Goal: Task Accomplishment & Management: Manage account settings

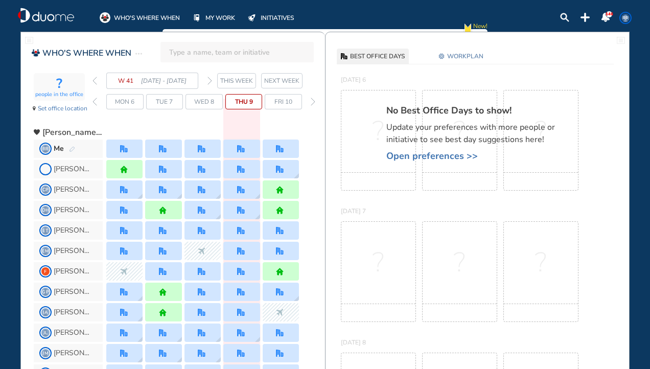
click at [312, 98] on img "forward day" at bounding box center [313, 102] width 5 height 8
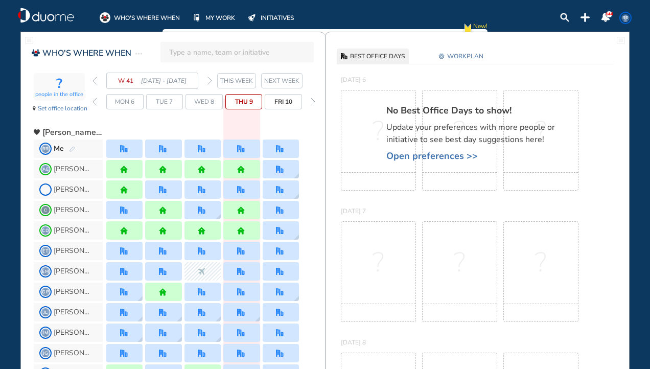
click at [280, 81] on span "NEXT WEEK" at bounding box center [281, 81] width 35 height 10
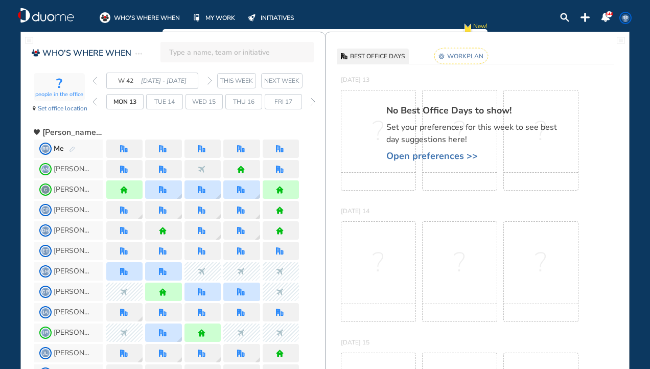
click at [124, 147] on img "office" at bounding box center [124, 149] width 8 height 8
click at [466, 57] on rect at bounding box center [462, 56] width 54 height 16
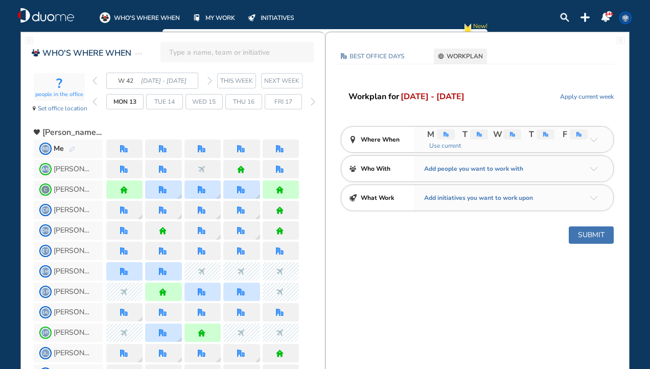
click at [451, 144] on span "Use current" at bounding box center [444, 146] width 34 height 10
click at [594, 232] on button "Submit" at bounding box center [591, 235] width 45 height 17
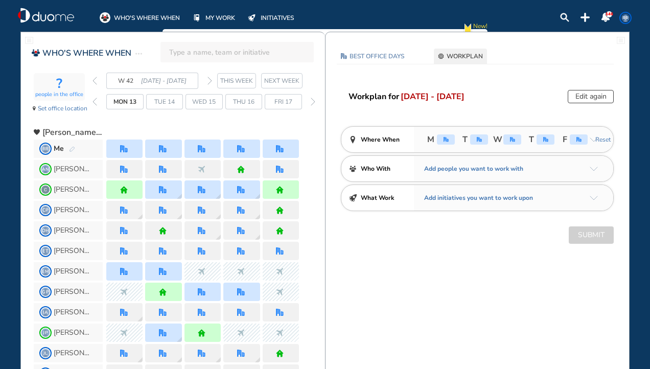
click at [292, 79] on span "NEXT WEEK" at bounding box center [281, 81] width 35 height 10
click at [309, 99] on div "forward day" at bounding box center [313, 101] width 10 height 15
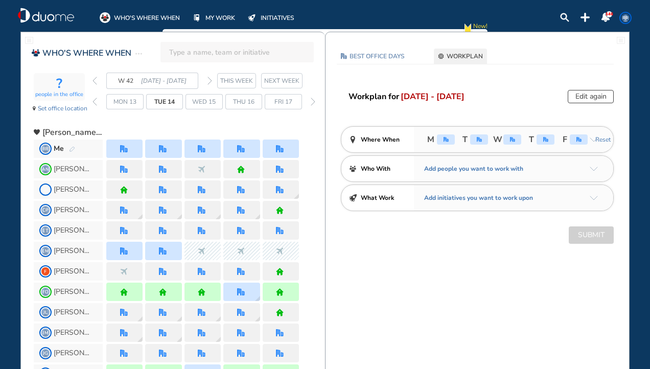
click at [312, 99] on img "forward day" at bounding box center [313, 102] width 5 height 8
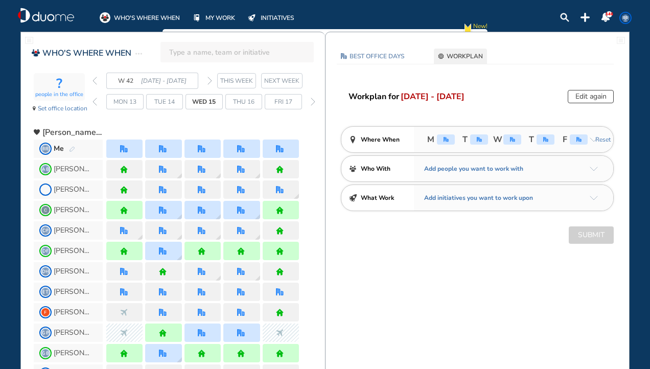
click at [312, 99] on img "forward day" at bounding box center [313, 102] width 5 height 8
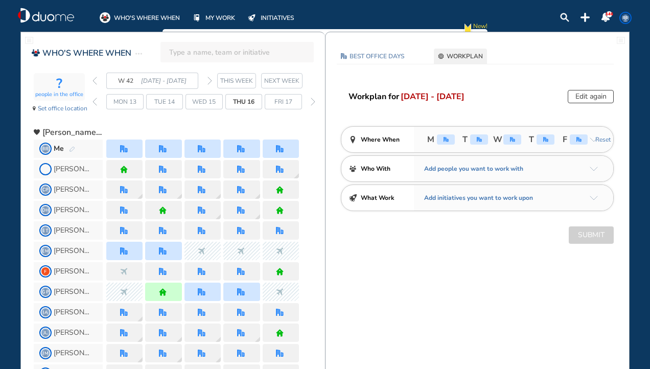
click at [312, 99] on img "forward day" at bounding box center [313, 102] width 5 height 8
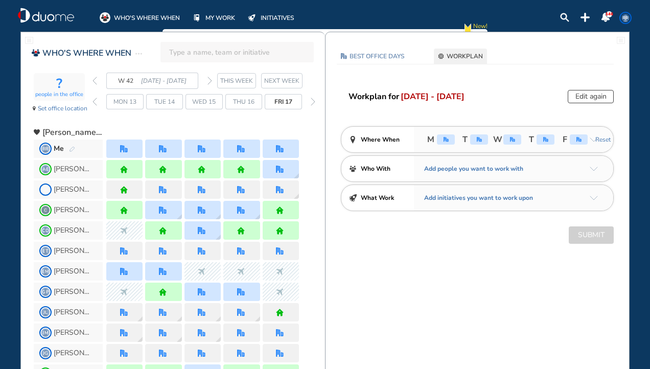
click at [312, 99] on img "forward day" at bounding box center [313, 102] width 5 height 8
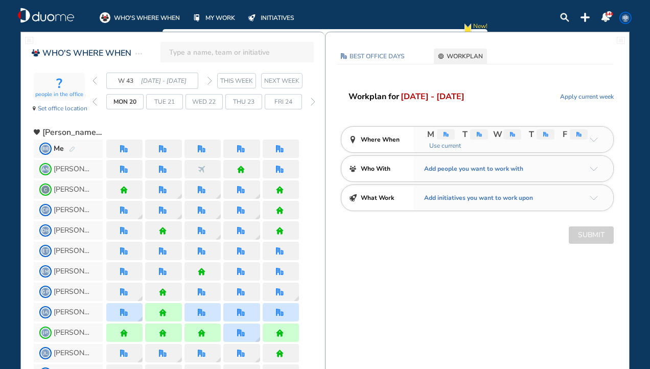
click at [590, 89] on div "BEST OFFICE DAYS WORKPLAN [DATE] No Location selected Set location Capacity NA …" at bounding box center [478, 156] width 304 height 214
click at [587, 96] on span "Apply current week" at bounding box center [587, 97] width 54 height 10
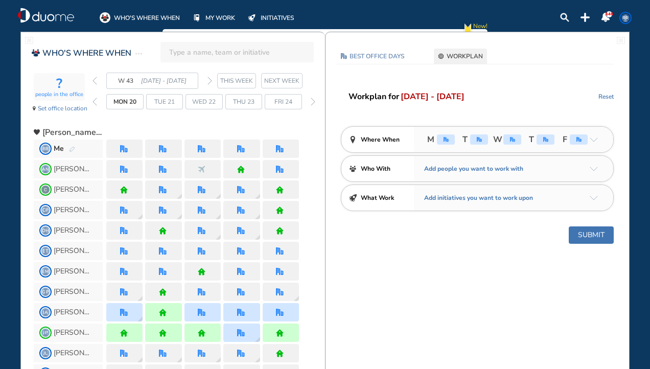
click at [598, 235] on button "Submit" at bounding box center [591, 235] width 45 height 17
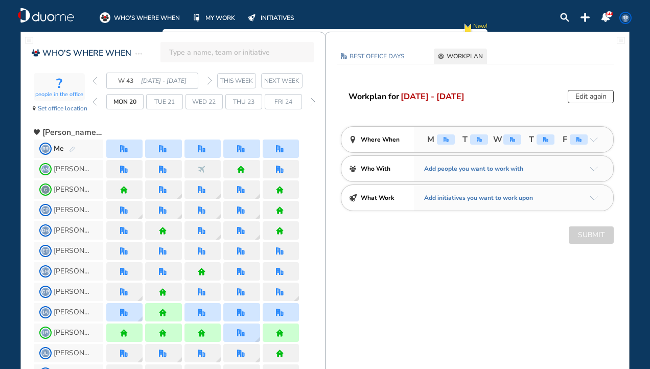
click at [286, 79] on span "NEXT WEEK" at bounding box center [281, 81] width 35 height 10
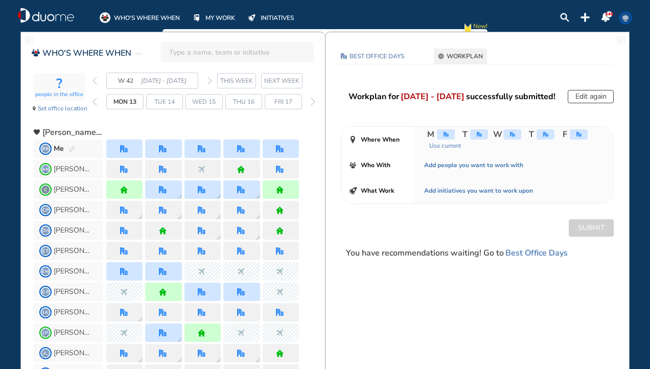
click at [286, 79] on span "NEXT WEEK" at bounding box center [281, 81] width 35 height 10
click at [311, 98] on img "forward day" at bounding box center [313, 102] width 5 height 8
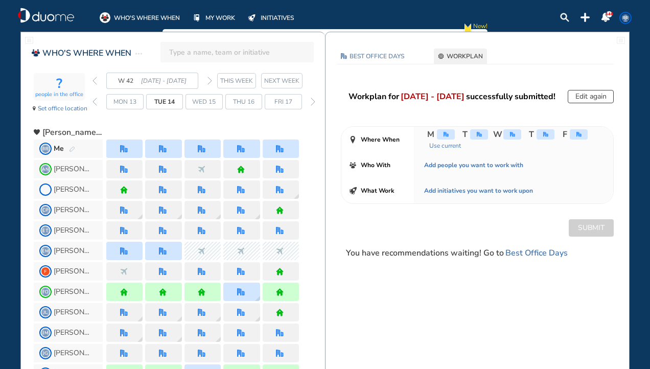
click at [311, 98] on img "forward day" at bounding box center [313, 102] width 5 height 8
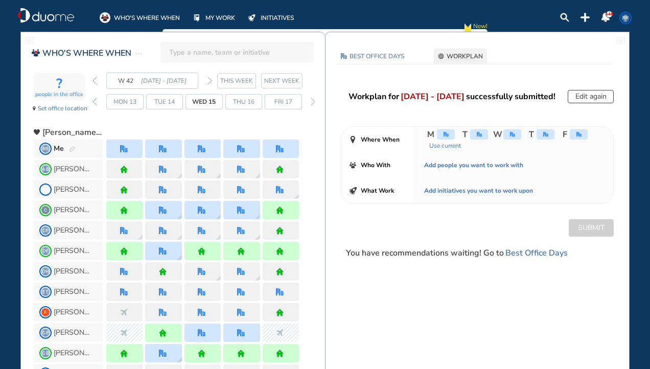
click at [311, 98] on img "forward day" at bounding box center [313, 102] width 5 height 8
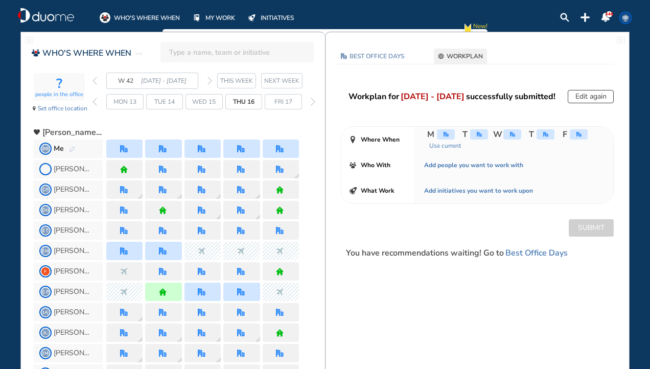
click at [311, 98] on img "forward day" at bounding box center [313, 102] width 5 height 8
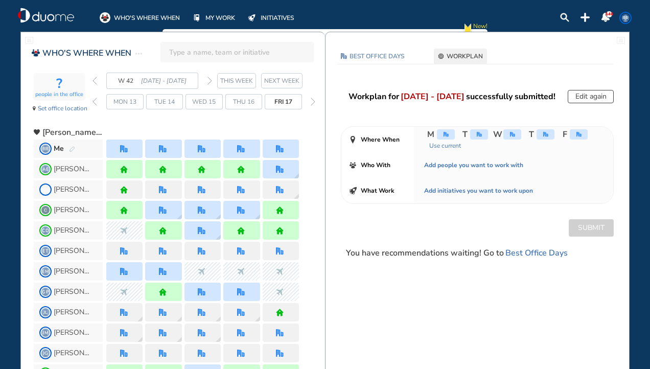
click at [311, 98] on img "forward day" at bounding box center [313, 102] width 5 height 8
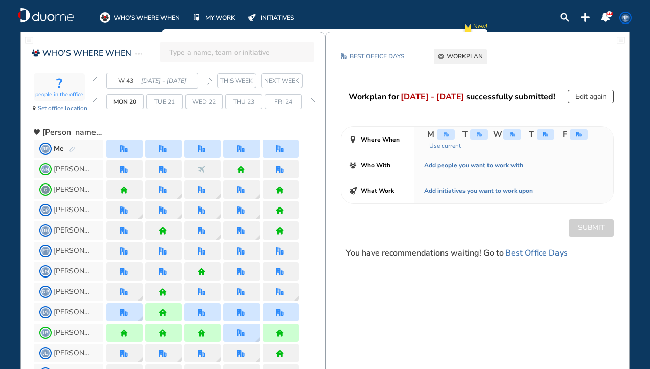
click at [314, 102] on div "forward day" at bounding box center [313, 101] width 10 height 15
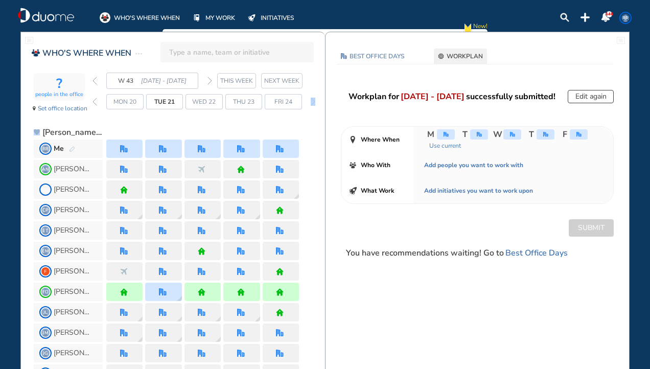
click at [314, 102] on div "forward day" at bounding box center [313, 101] width 10 height 15
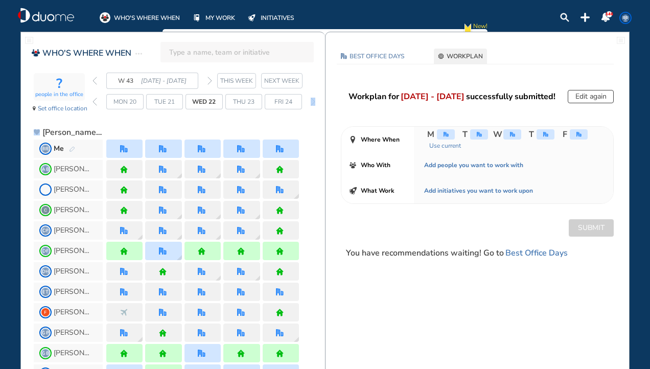
click at [312, 102] on img "forward day" at bounding box center [313, 102] width 5 height 8
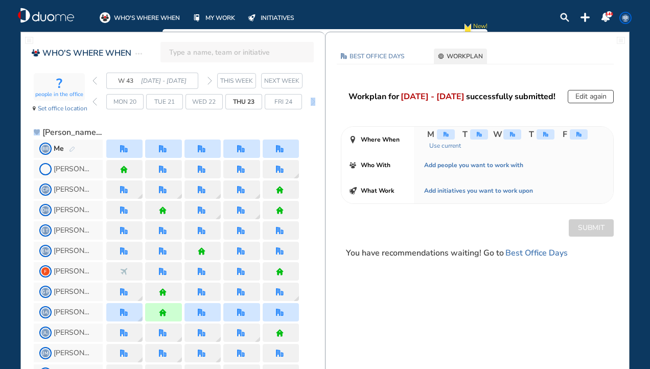
click at [312, 102] on img "forward day" at bounding box center [313, 102] width 5 height 8
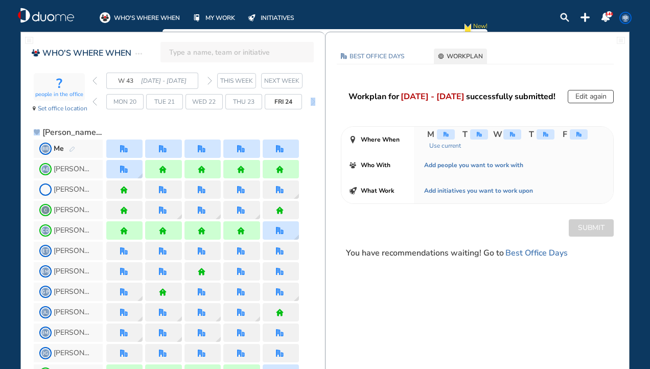
click at [312, 102] on img "forward day" at bounding box center [313, 102] width 5 height 8
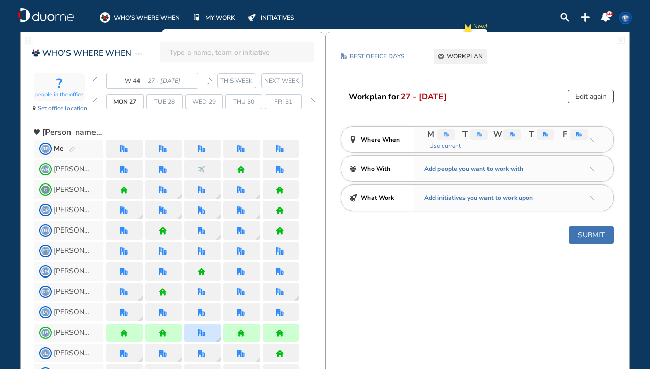
click at [437, 145] on span "Use current" at bounding box center [444, 146] width 34 height 10
click at [599, 235] on button "Submit" at bounding box center [591, 235] width 45 height 17
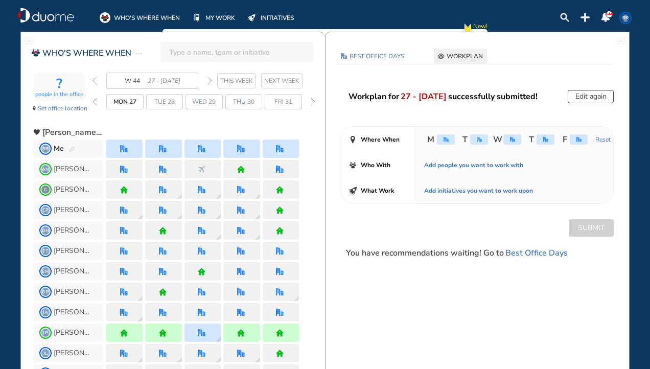
click at [311, 100] on img "forward day" at bounding box center [313, 102] width 5 height 8
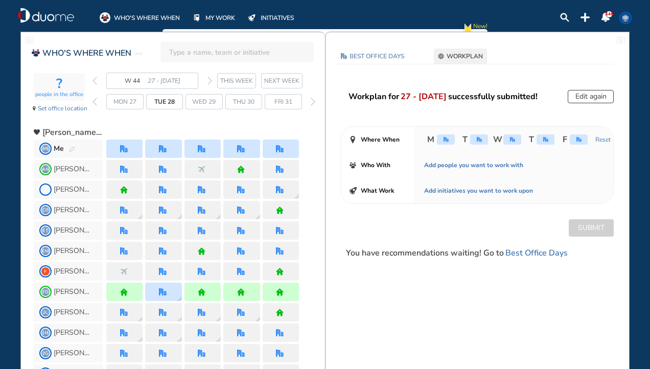
click at [311, 100] on img "forward day" at bounding box center [313, 102] width 5 height 8
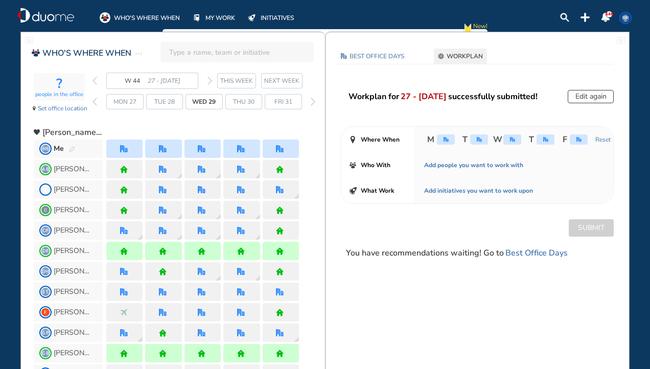
click at [311, 100] on img "forward day" at bounding box center [313, 102] width 5 height 8
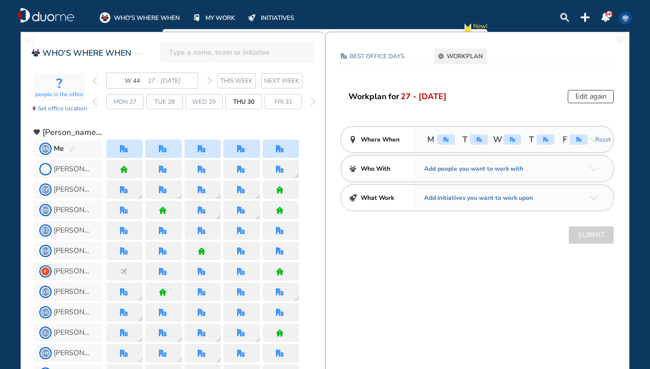
click at [311, 100] on img "forward day" at bounding box center [313, 102] width 5 height 8
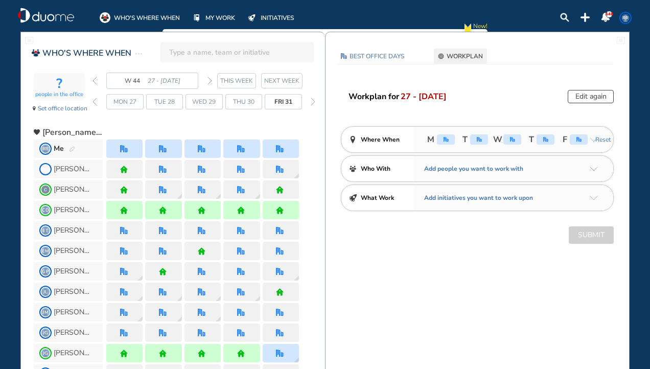
click at [311, 100] on img "forward day" at bounding box center [313, 102] width 5 height 8
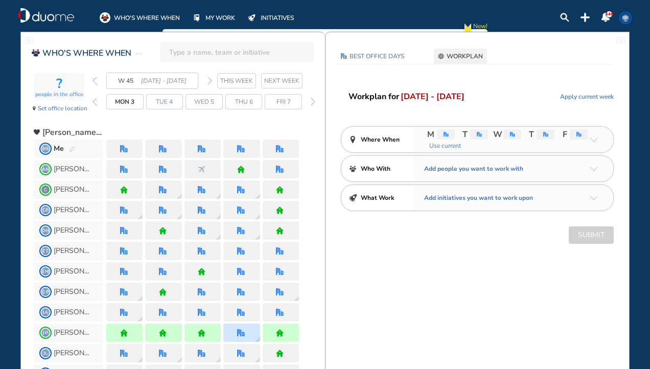
click at [452, 144] on span "Use current" at bounding box center [444, 146] width 34 height 10
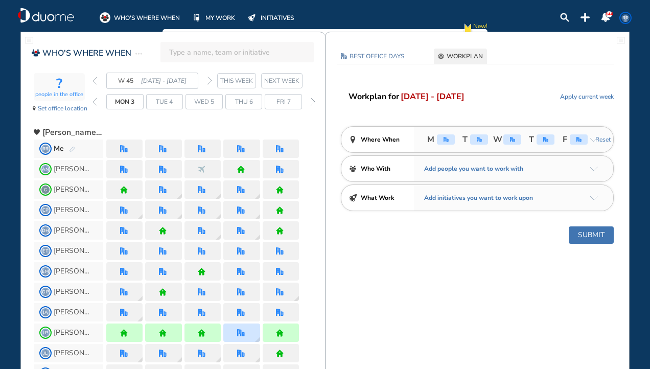
click at [597, 228] on button "Submit" at bounding box center [591, 235] width 45 height 17
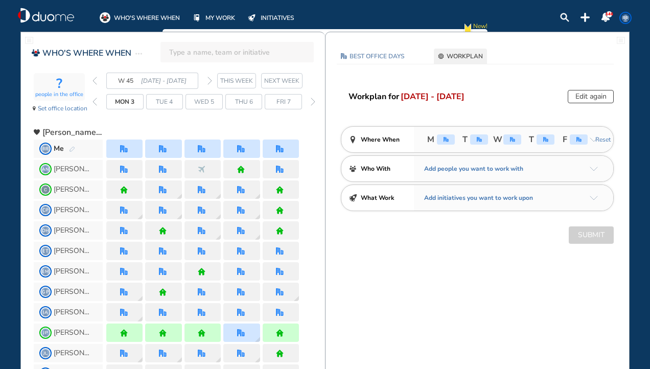
click at [311, 101] on img "forward day" at bounding box center [313, 102] width 5 height 8
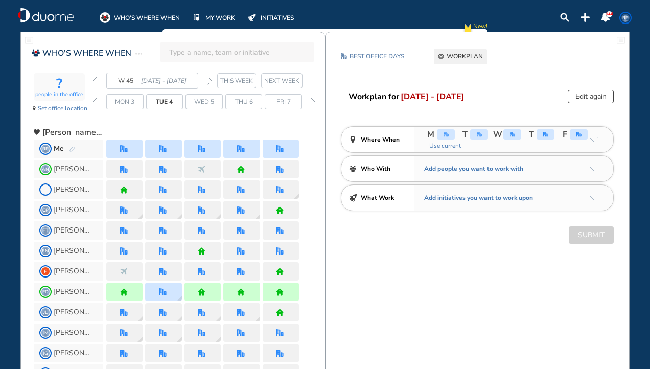
click at [311, 101] on img "forward day" at bounding box center [313, 102] width 5 height 8
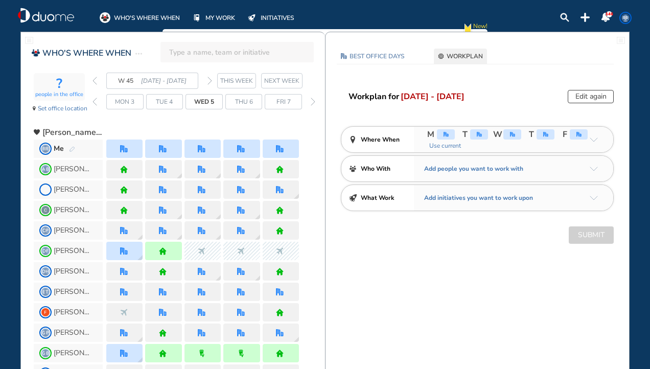
click at [311, 101] on img "forward day" at bounding box center [313, 102] width 5 height 8
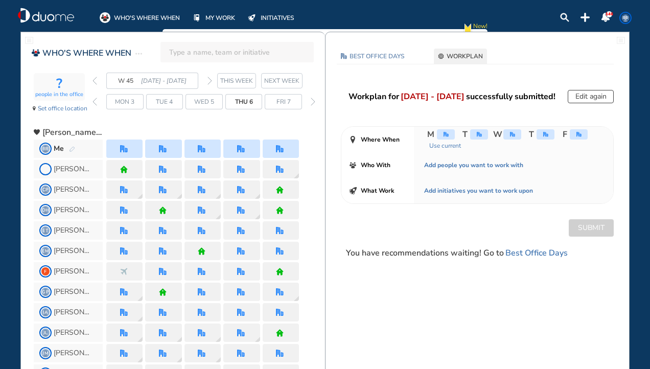
click at [311, 101] on img "forward day" at bounding box center [313, 102] width 5 height 8
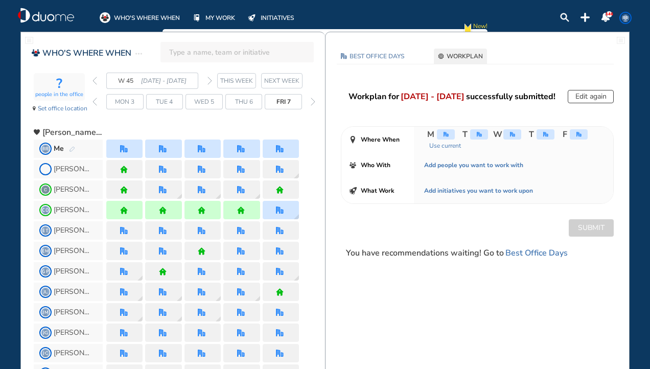
click at [311, 101] on img "forward day" at bounding box center [313, 102] width 5 height 8
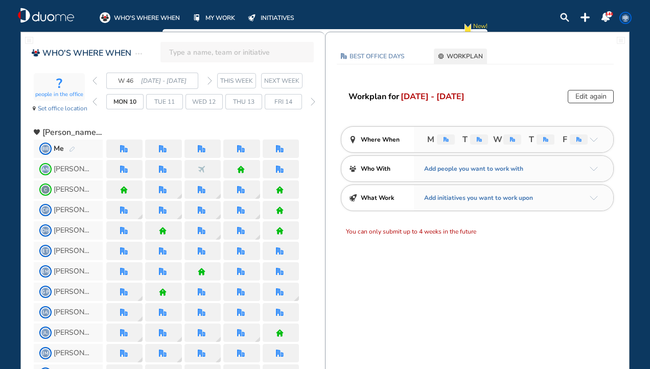
drag, startPoint x: 625, startPoint y: 18, endPoint x: 617, endPoint y: 24, distance: 10.4
click at [625, 18] on span "RR" at bounding box center [626, 18] width 8 height 8
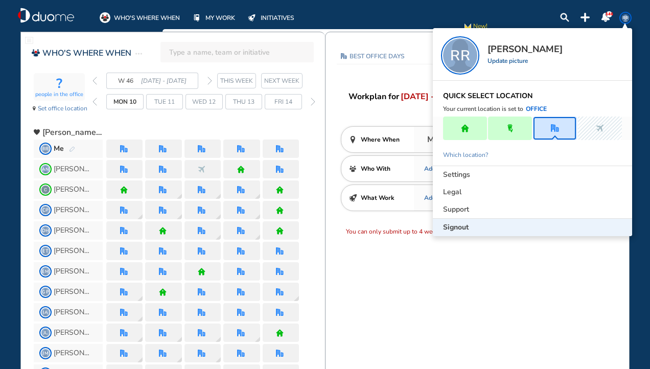
click at [471, 226] on div "Signout" at bounding box center [532, 227] width 199 height 17
